Goal: Transaction & Acquisition: Download file/media

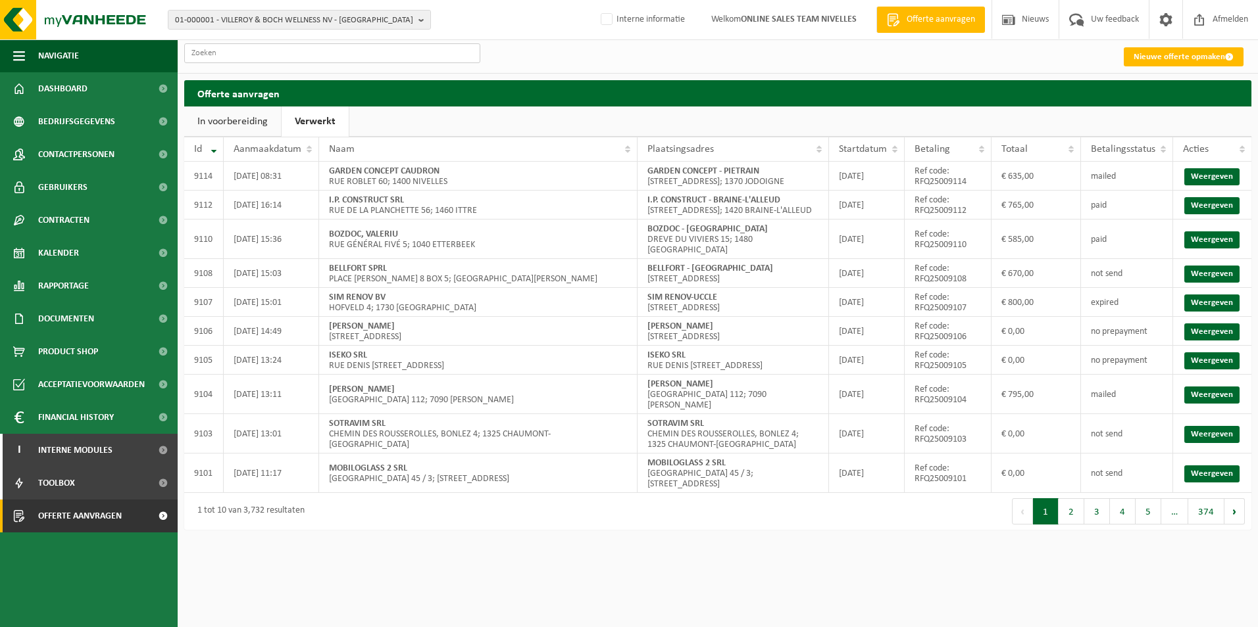
click at [260, 52] on input "text" at bounding box center [332, 53] width 296 height 20
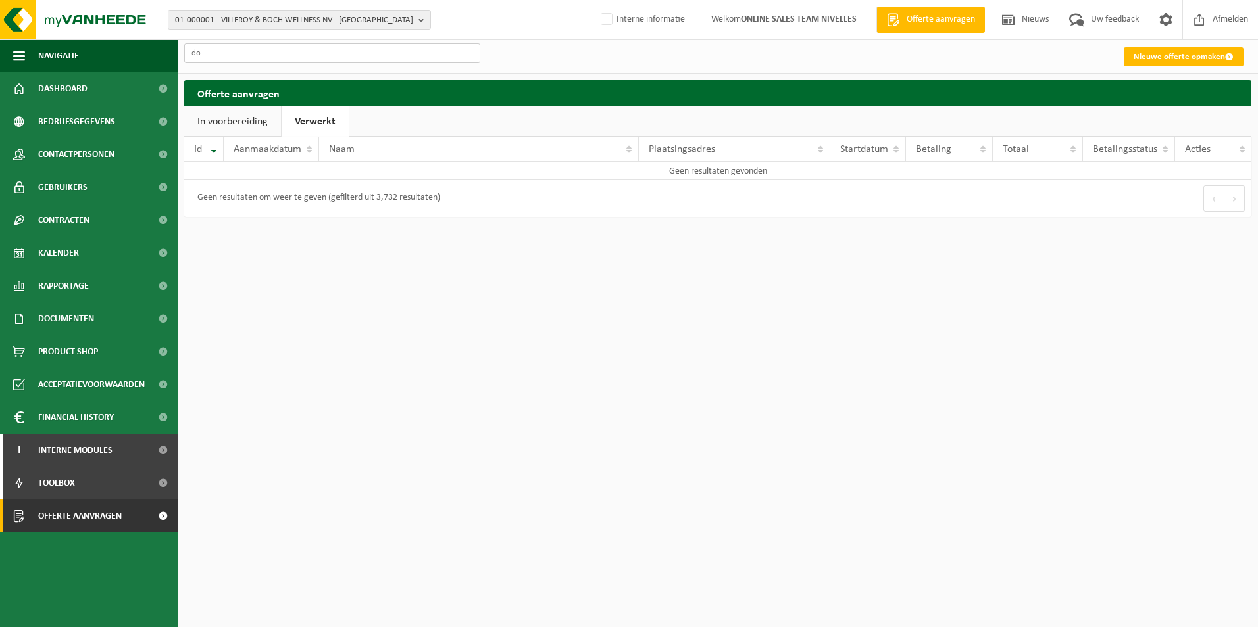
type input "d"
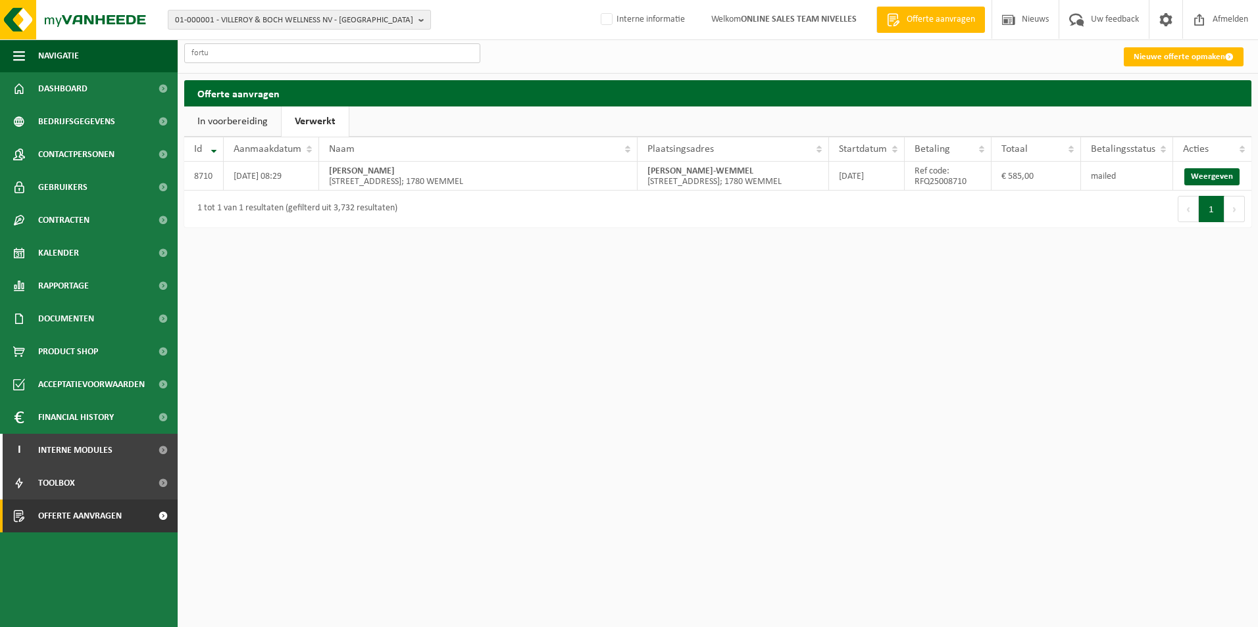
type input "fortu"
click at [205, 16] on span "01-000001 - VILLEROY & BOCH WELLNESS NV - ROESELARE" at bounding box center [294, 21] width 238 height 20
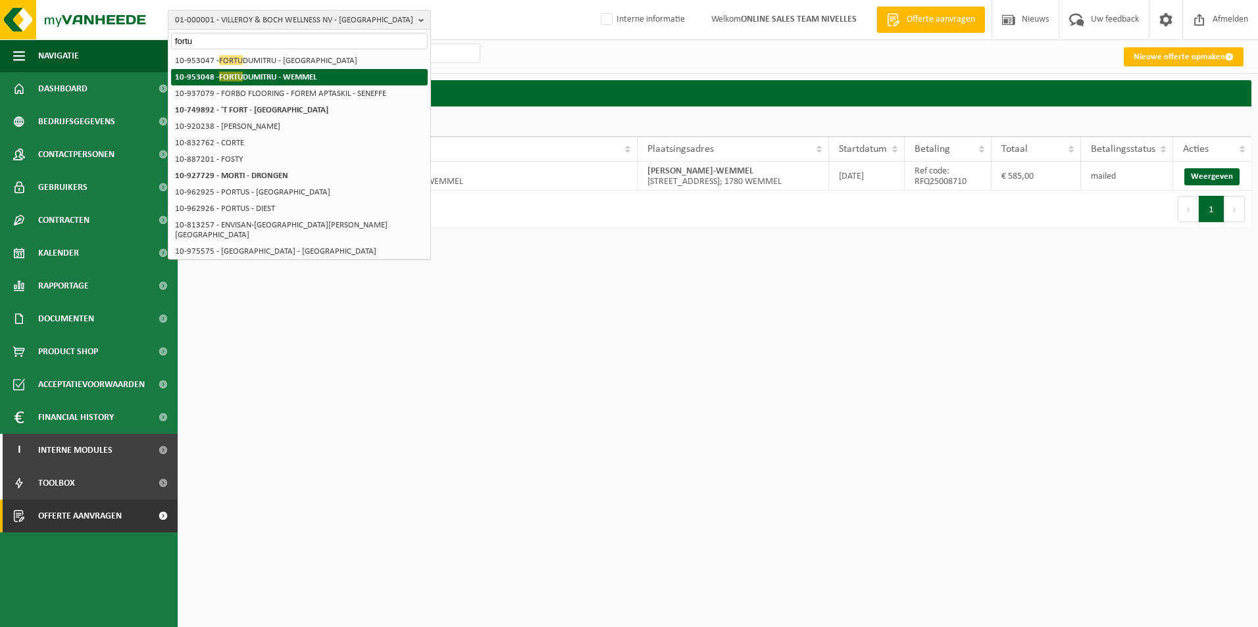
type input "fortu"
click at [230, 80] on span "FORTU" at bounding box center [231, 77] width 24 height 10
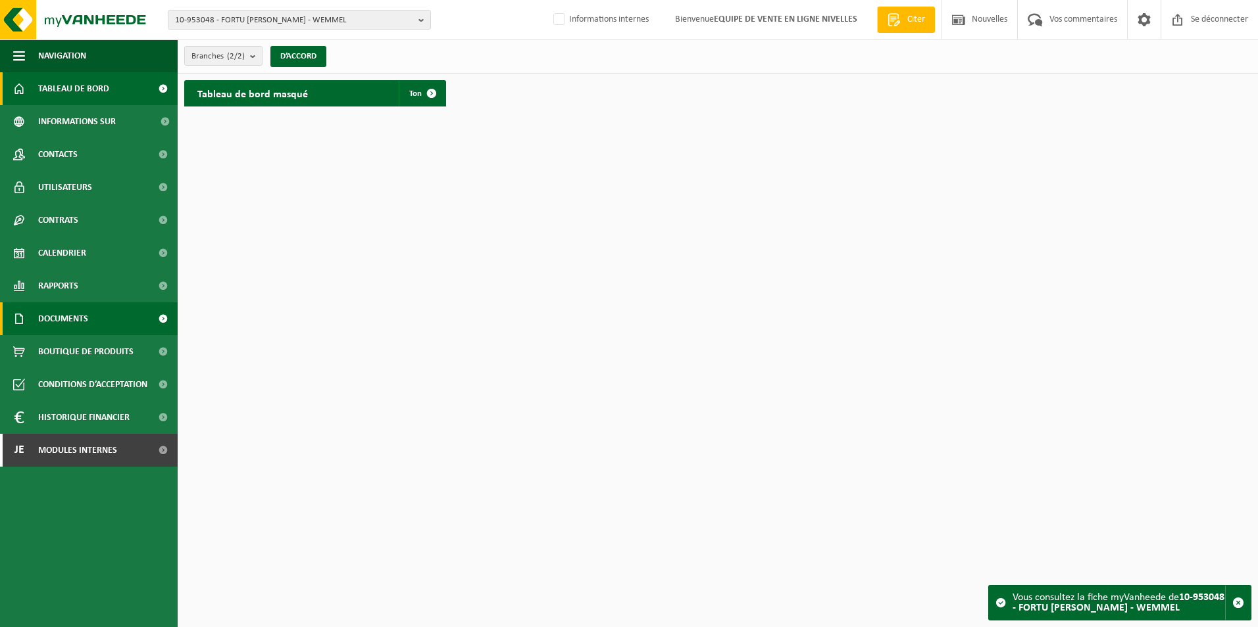
click at [66, 315] on span "Documents" at bounding box center [63, 319] width 50 height 33
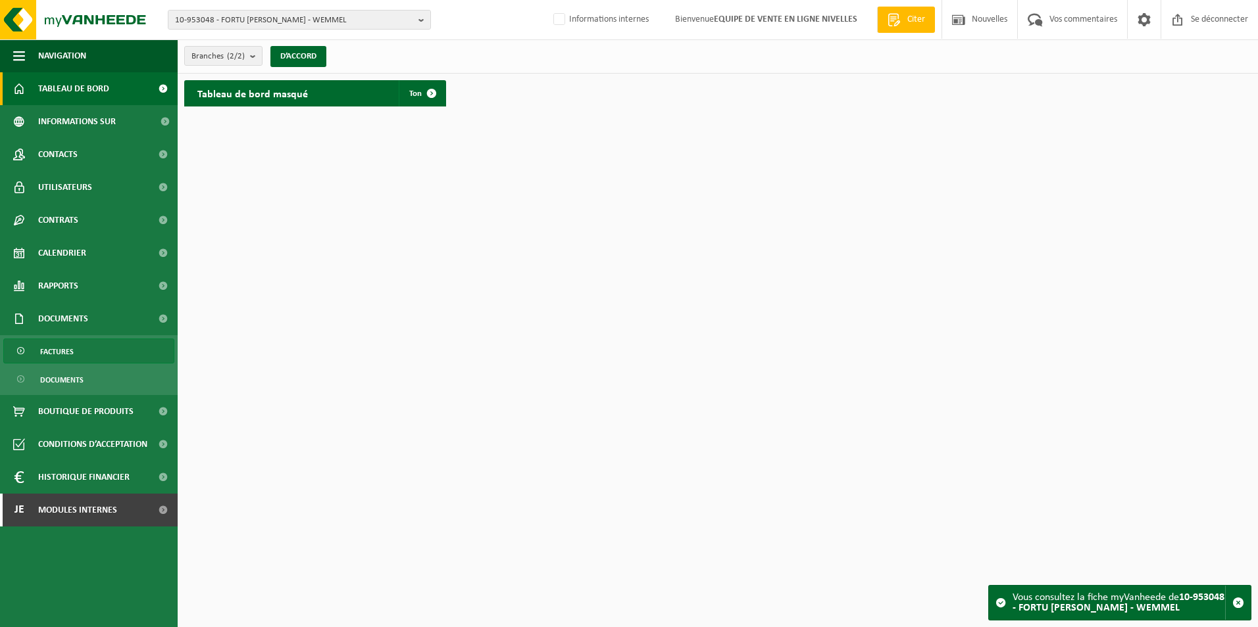
click at [64, 351] on span "Factures" at bounding box center [57, 351] width 34 height 25
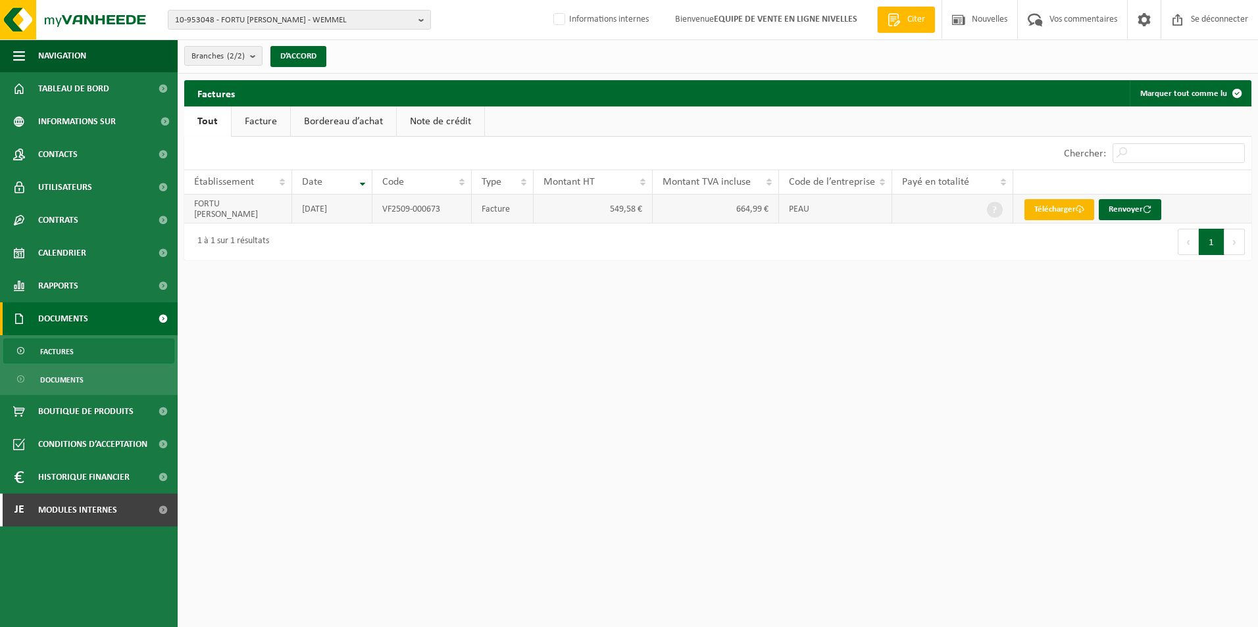
click at [1059, 208] on font "Télécharger" at bounding box center [1054, 209] width 41 height 9
